Goal: Transaction & Acquisition: Purchase product/service

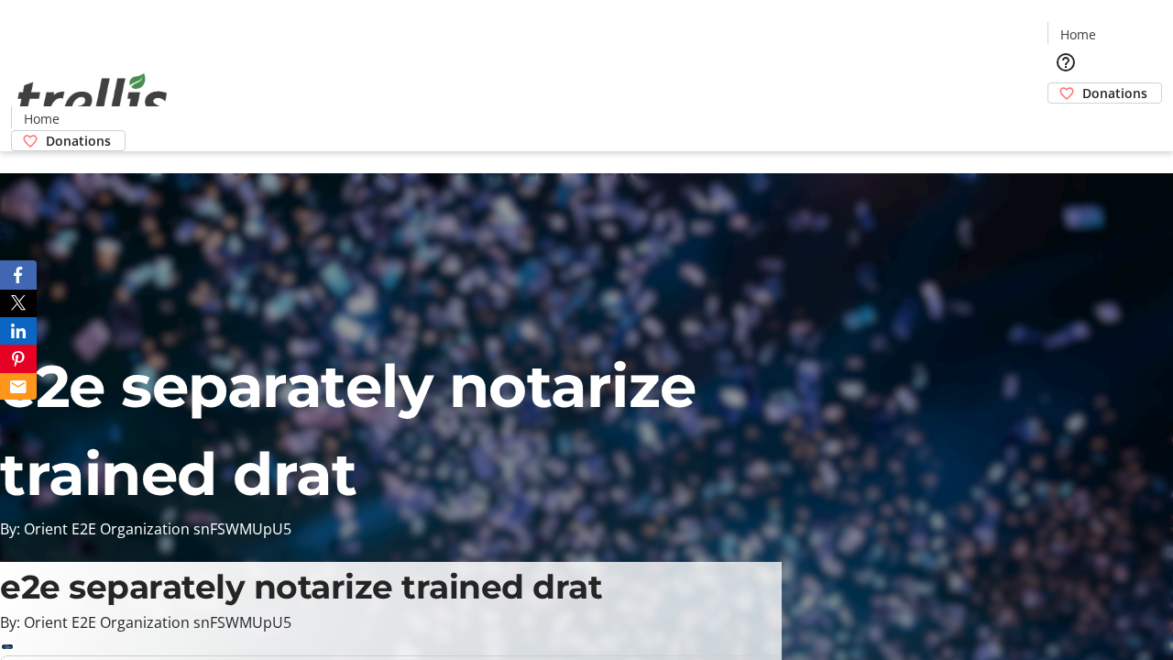
click at [1082, 83] on span "Donations" at bounding box center [1114, 92] width 65 height 19
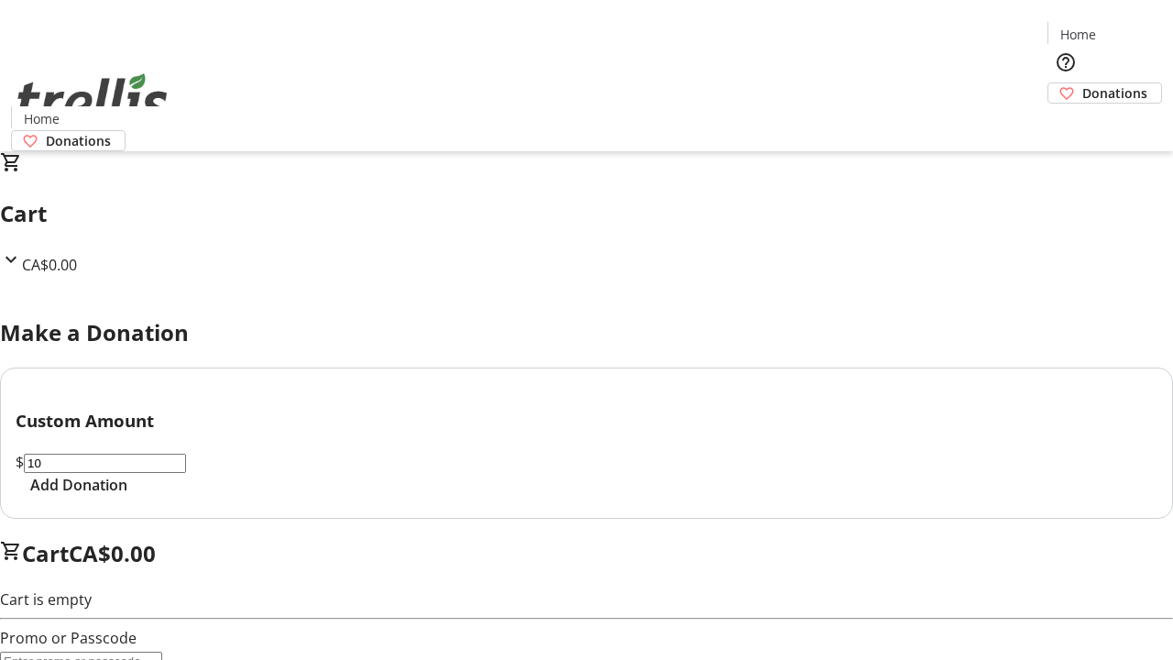
click at [127, 496] on span "Add Donation" at bounding box center [78, 485] width 97 height 22
select select "CA"
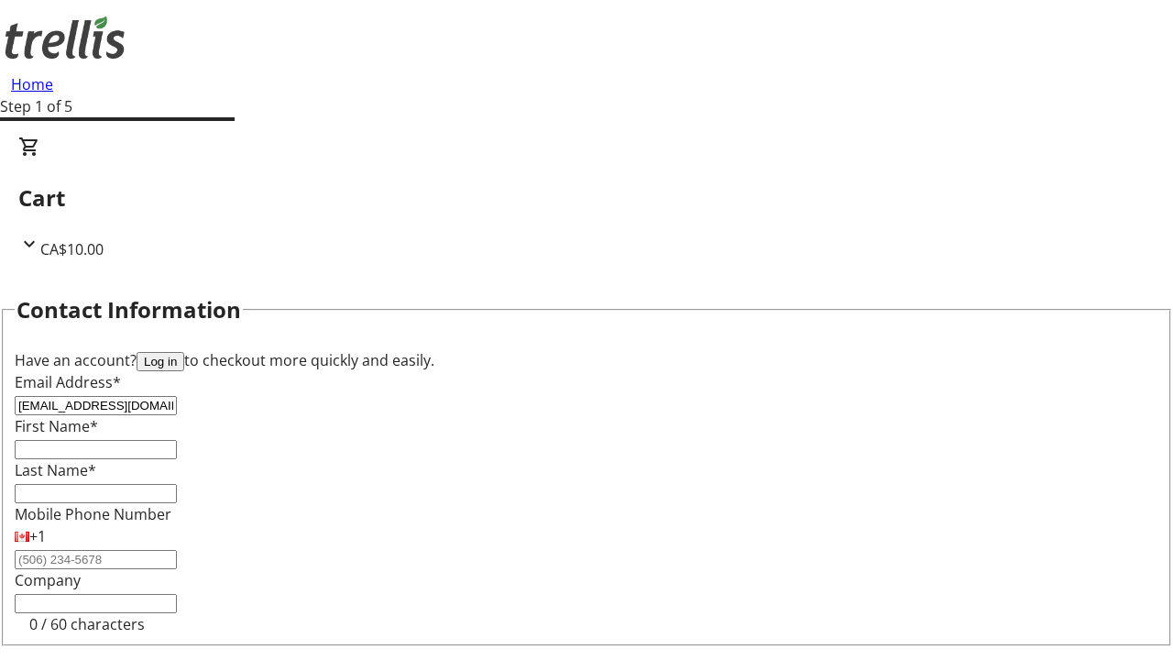
type input "[EMAIL_ADDRESS][DOMAIN_NAME]"
type input "[PERSON_NAME]"
type input "[STREET_ADDRESS][PERSON_NAME]"
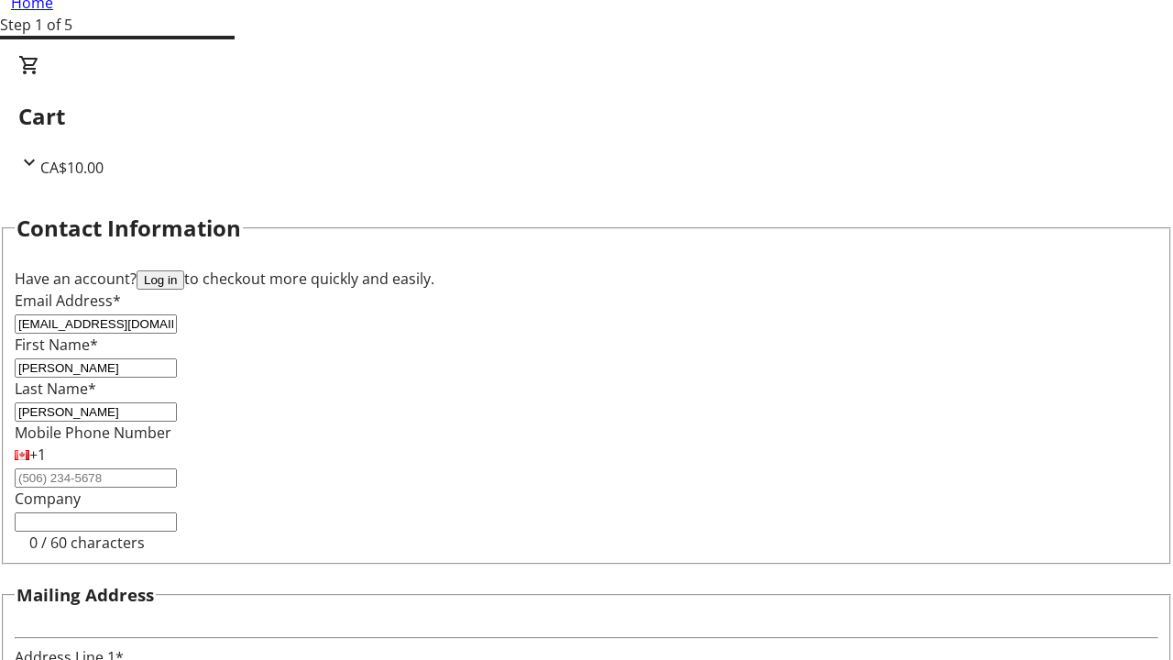
type input "Kelowna"
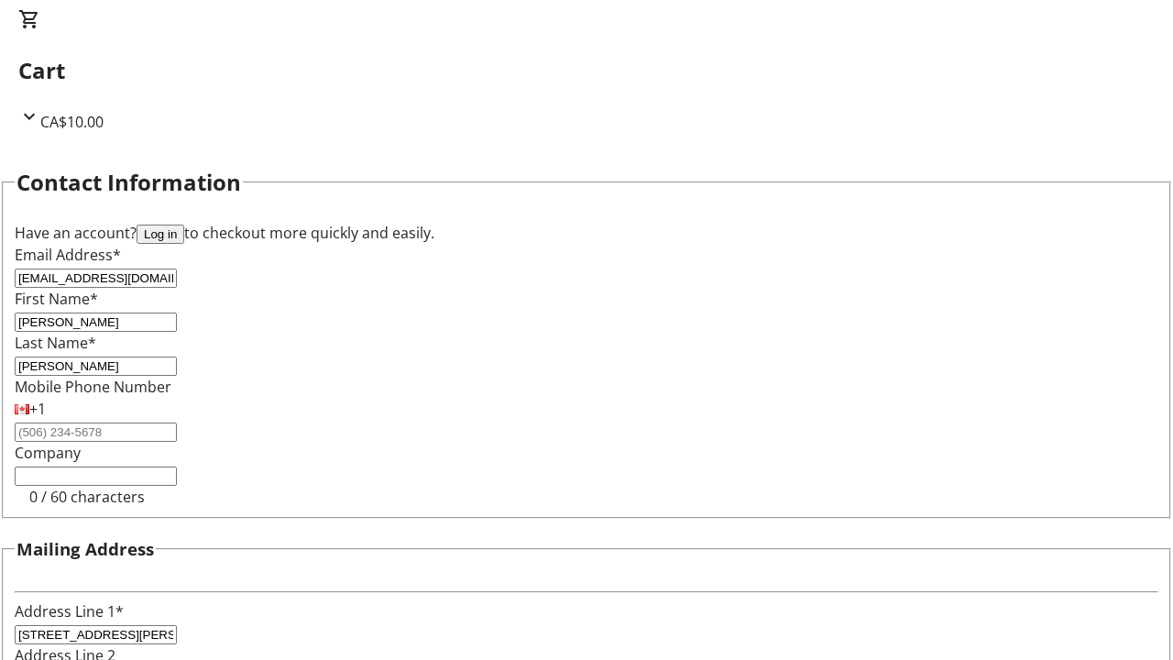
select select "BC"
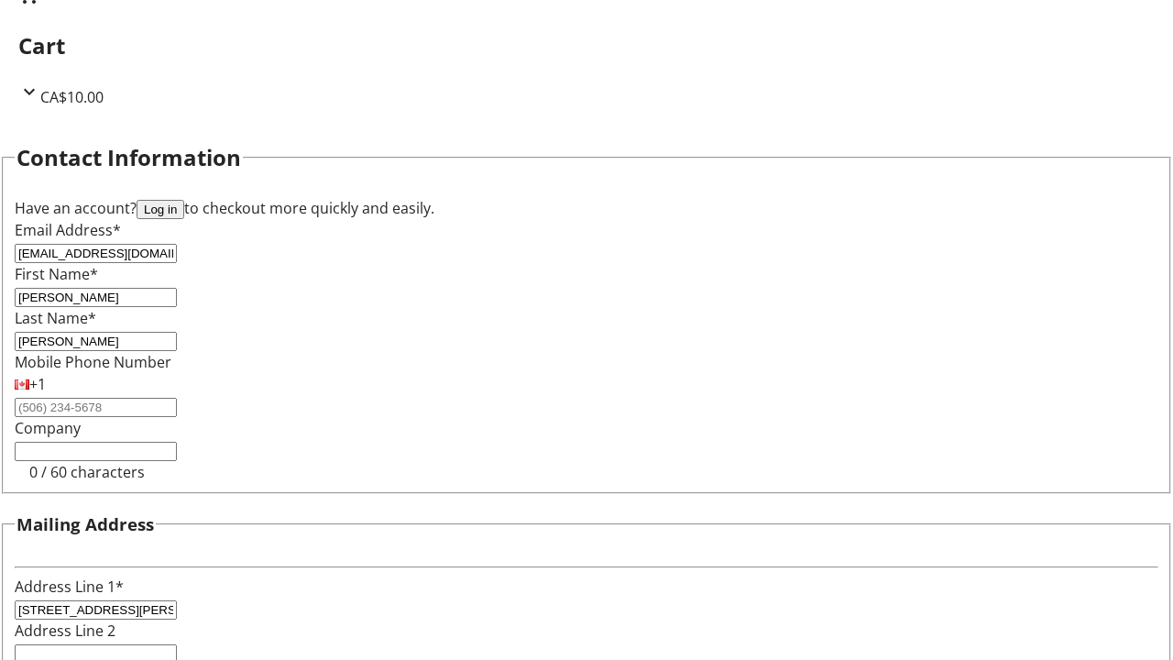
type input "Kelowna"
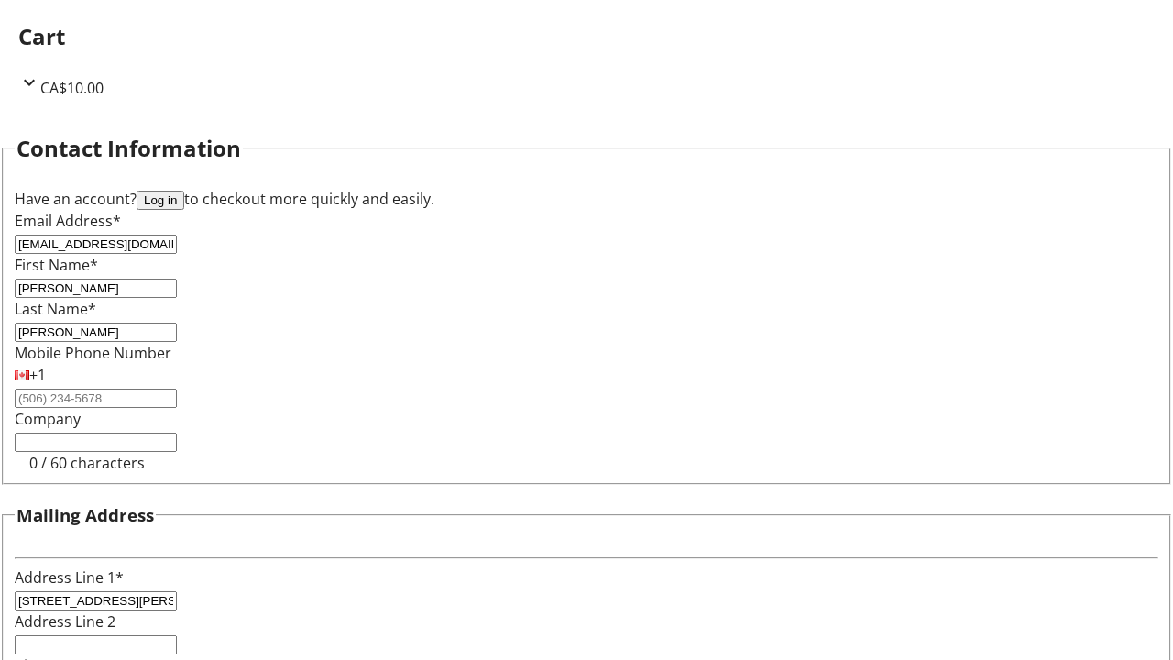
type input "V1Y 0C2"
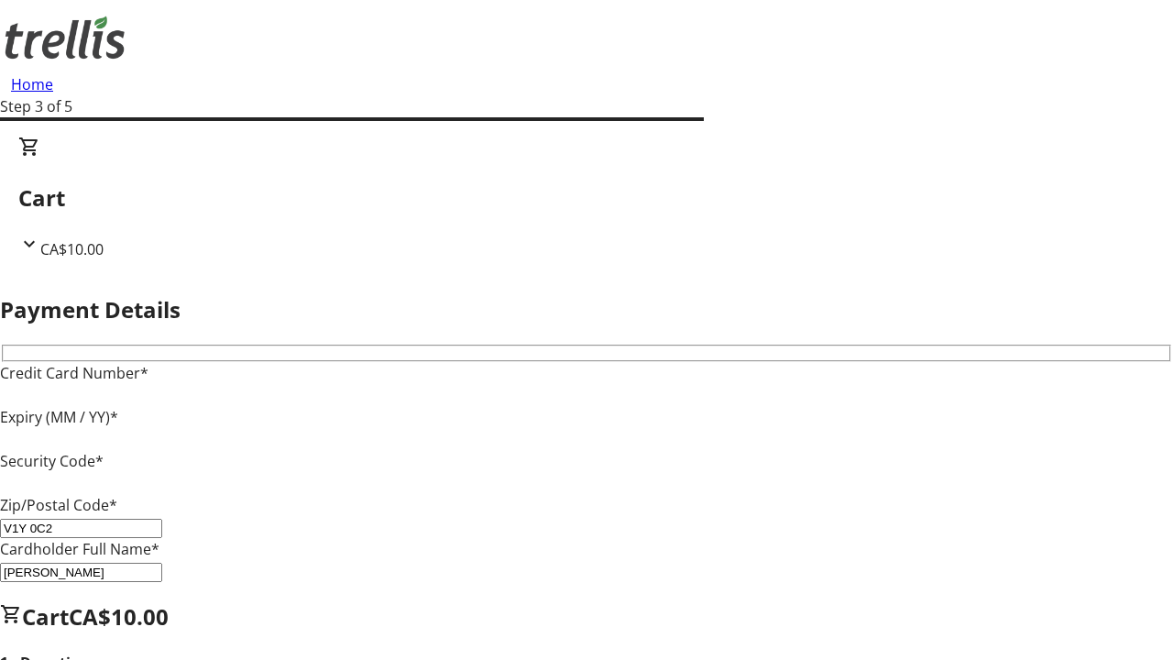
type input "V1Y 0C2"
